Goal: Find specific page/section: Locate a particular part of the current website

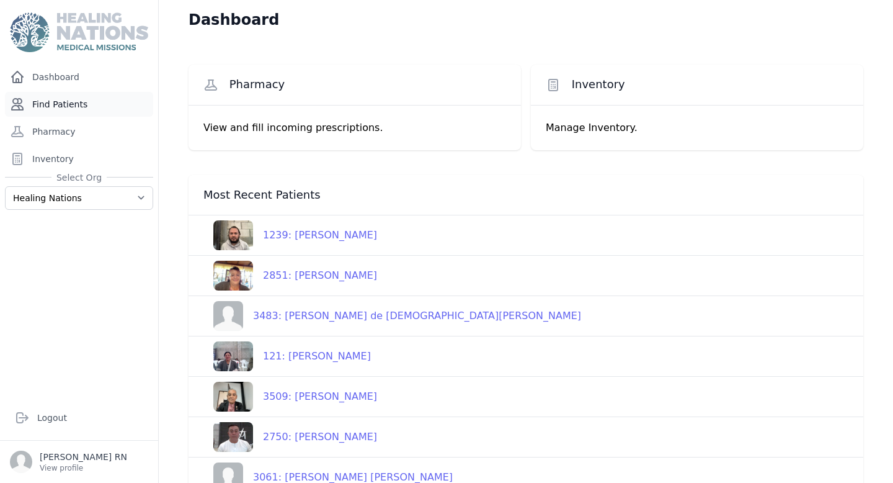
drag, startPoint x: 60, startPoint y: 99, endPoint x: 71, endPoint y: 97, distance: 11.3
click at [60, 99] on link "Find Patients" at bounding box center [79, 104] width 148 height 25
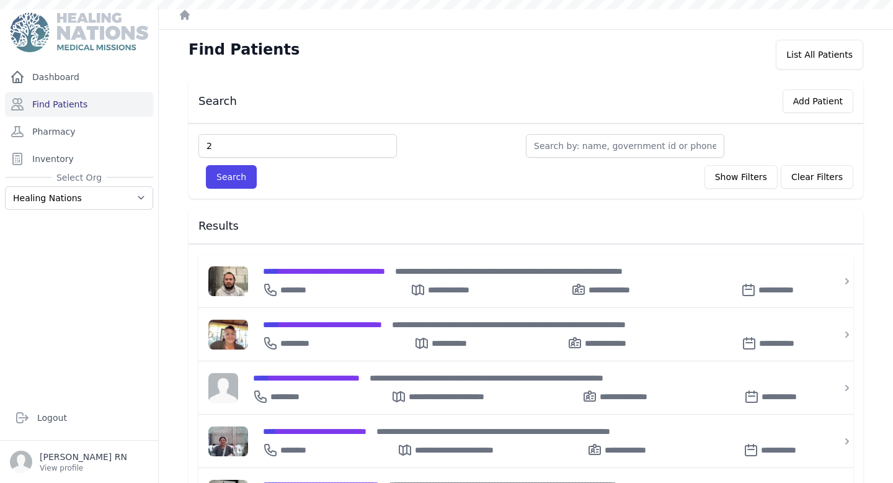
type input "2"
type input "2750"
click at [206, 165] on button "Search" at bounding box center [231, 177] width 51 height 24
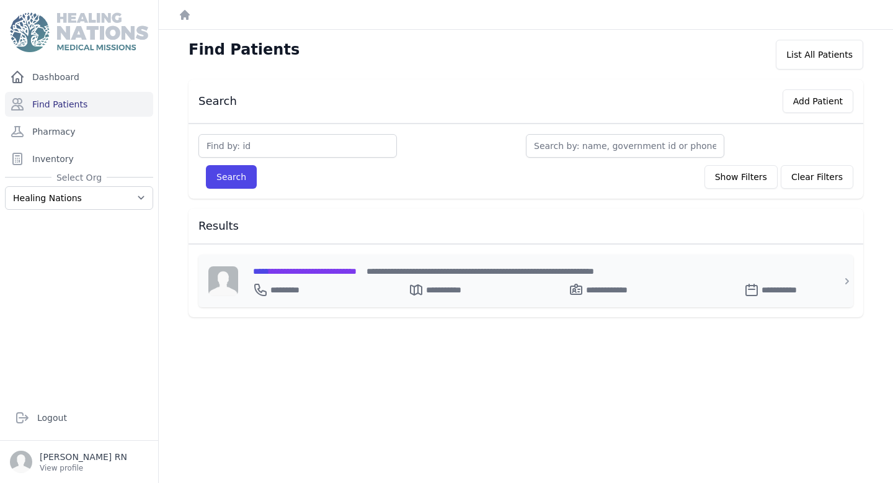
click at [328, 272] on span "**********" at bounding box center [305, 271] width 104 height 9
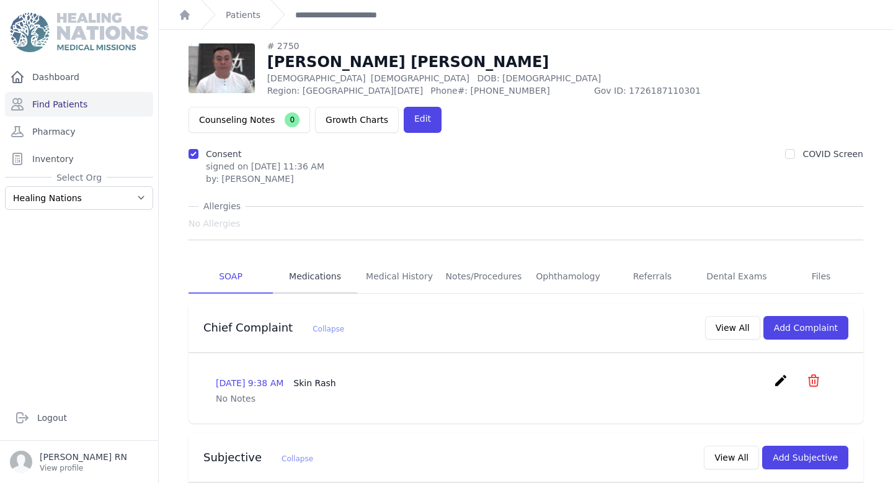
click at [323, 260] on link "Medications" at bounding box center [315, 277] width 84 height 34
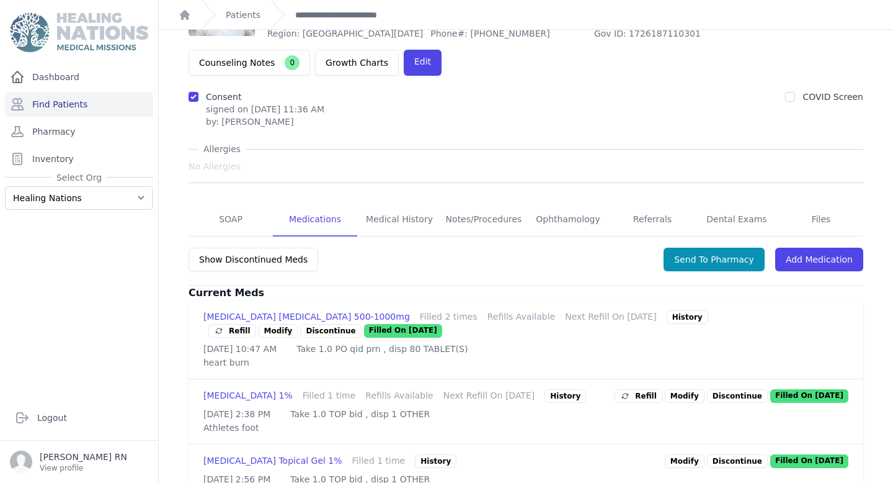
scroll to position [86, 0]
